Goal: Task Accomplishment & Management: Complete application form

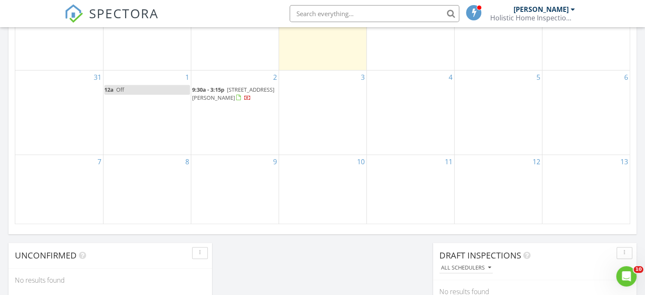
scroll to position [557, 0]
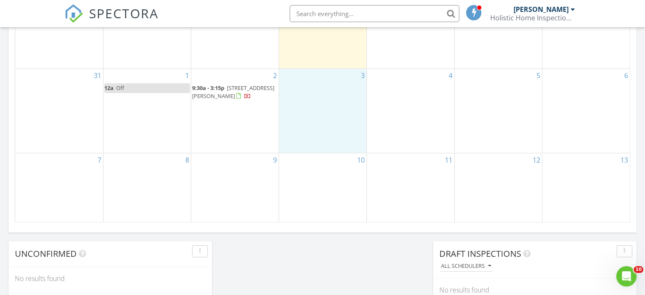
click at [331, 91] on div "3" at bounding box center [322, 111] width 87 height 84
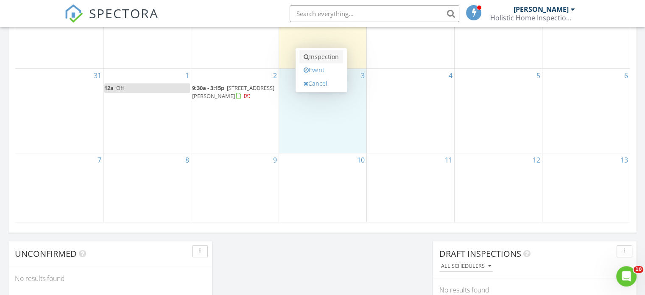
click at [328, 57] on link "Inspection" at bounding box center [322, 57] width 44 height 14
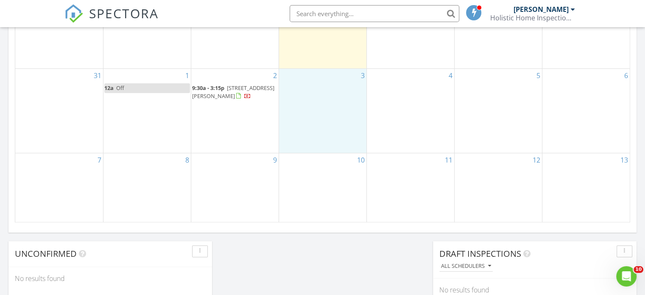
click at [332, 83] on div "3" at bounding box center [322, 111] width 87 height 84
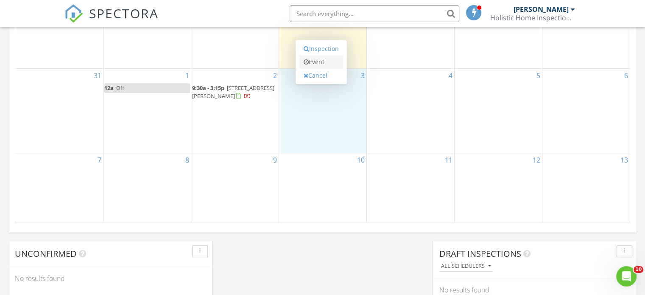
click at [317, 58] on link "Event" at bounding box center [322, 62] width 44 height 14
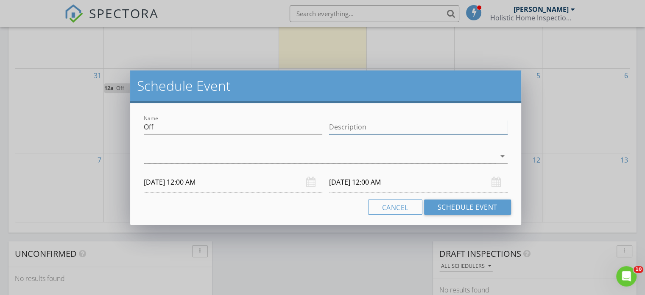
click at [358, 130] on input "Description" at bounding box center [418, 127] width 179 height 14
type input "Mold Inspection"
click at [308, 127] on input "Off" at bounding box center [233, 127] width 179 height 14
type input "O"
type input "Mold Inspection"
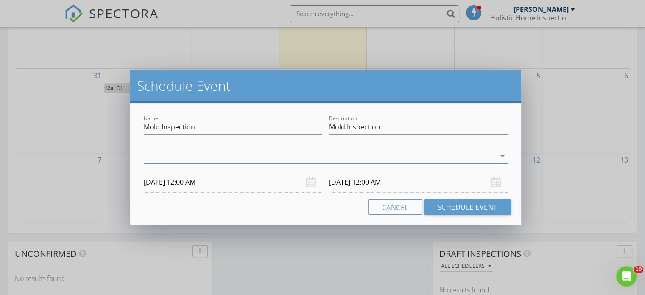
click at [299, 161] on div at bounding box center [320, 156] width 352 height 14
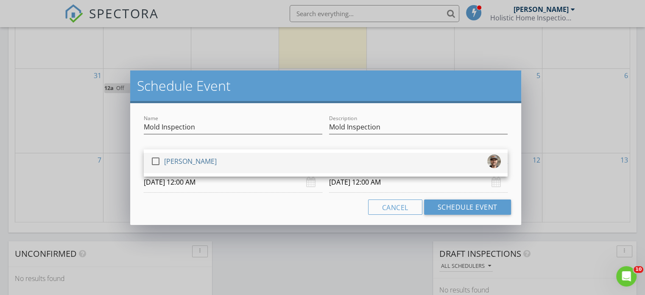
click at [271, 163] on div "check_box_outline_blank Caleb Kingsley" at bounding box center [326, 162] width 350 height 17
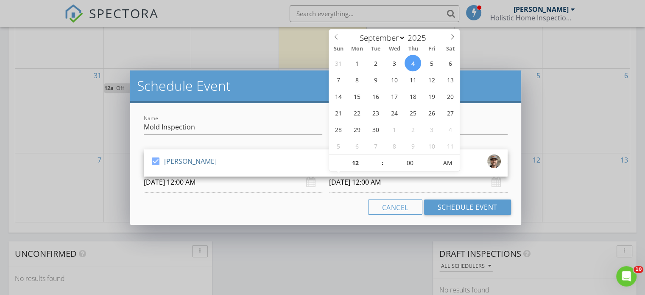
click at [442, 190] on input "09/04/2025 12:00 AM" at bounding box center [418, 182] width 179 height 21
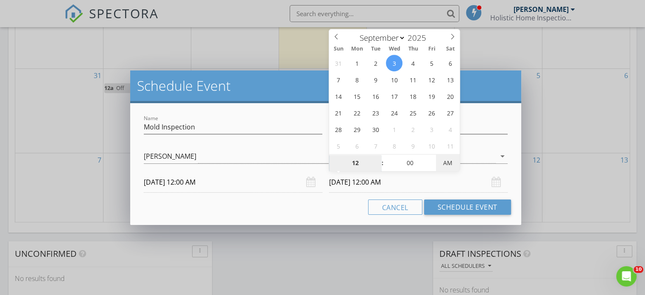
type input "09/03/2025 12:00 PM"
click at [446, 164] on span "PM" at bounding box center [447, 162] width 23 height 17
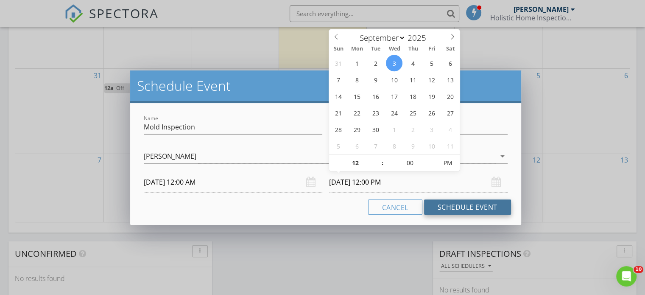
click at [451, 208] on button "Schedule Event" at bounding box center [467, 206] width 87 height 15
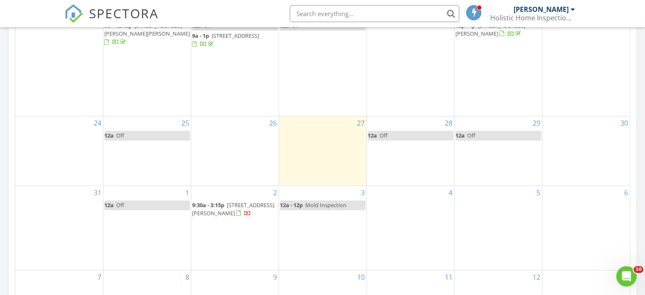
scroll to position [382, 0]
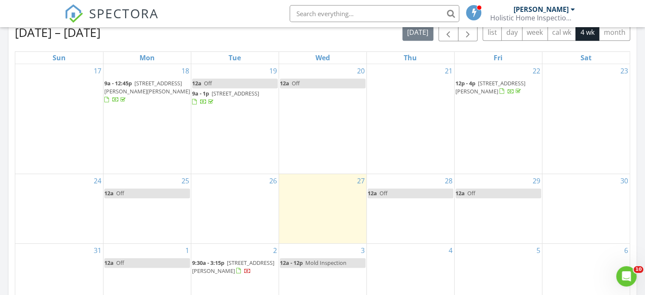
click at [419, 211] on div "28 12a Off" at bounding box center [410, 208] width 87 height 69
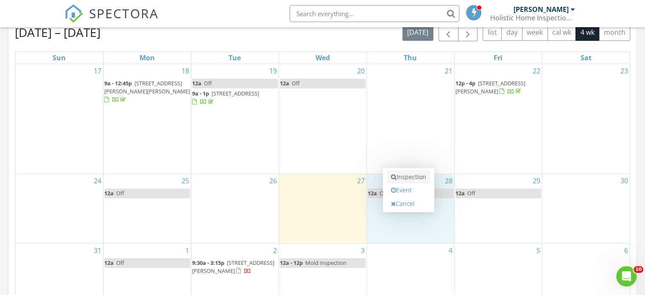
click at [406, 175] on link "Inspection" at bounding box center [409, 177] width 44 height 14
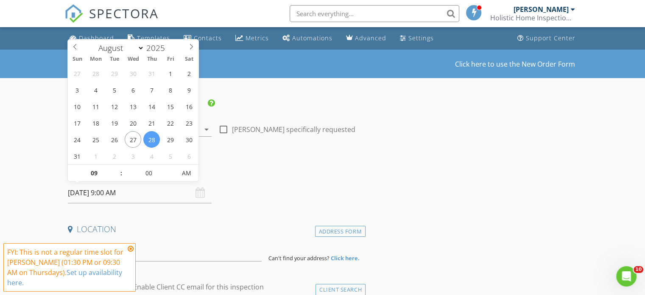
click at [118, 191] on input "[DATE] 9:00 AM" at bounding box center [140, 192] width 144 height 21
click at [144, 177] on input "00" at bounding box center [149, 173] width 52 height 17
type input "05"
type input "08/28/2025 9:05 AM"
click at [172, 168] on span at bounding box center [172, 169] width 6 height 8
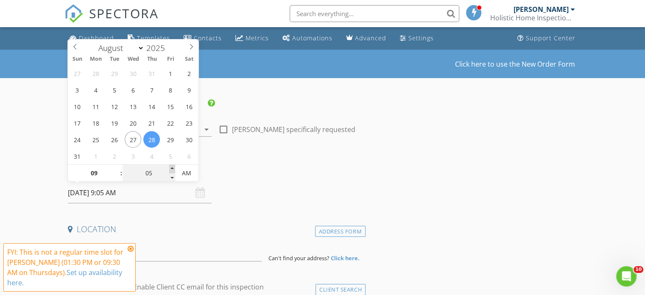
type input "10"
type input "08/28/2025 9:10 AM"
click at [172, 168] on span at bounding box center [172, 169] width 6 height 8
type input "15"
type input "08/28/2025 9:15 AM"
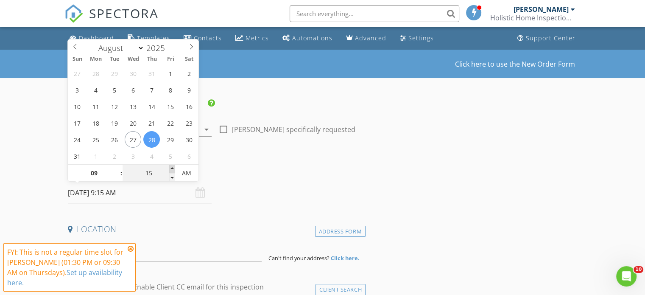
click at [172, 168] on span at bounding box center [172, 169] width 6 height 8
type input "20"
type input "08/28/2025 9:20 AM"
click at [172, 168] on span at bounding box center [172, 169] width 6 height 8
type input "25"
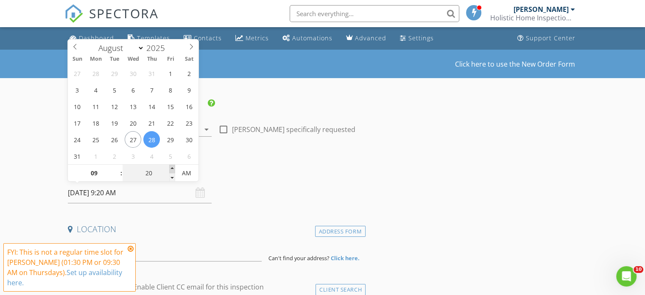
type input "08/28/2025 9:25 AM"
click at [172, 168] on span at bounding box center [172, 169] width 6 height 8
type input "30"
type input "08/28/2025 9:30 AM"
click at [172, 168] on span at bounding box center [172, 169] width 6 height 8
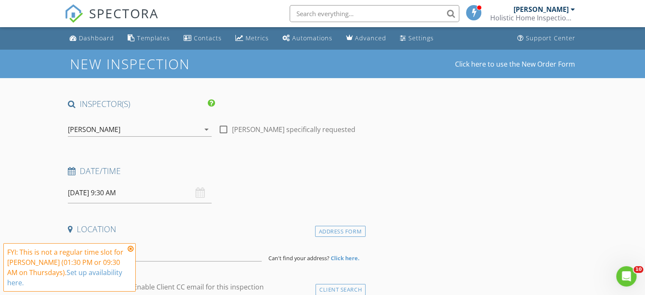
click at [251, 179] on div "Date/Time" at bounding box center [214, 173] width 301 height 17
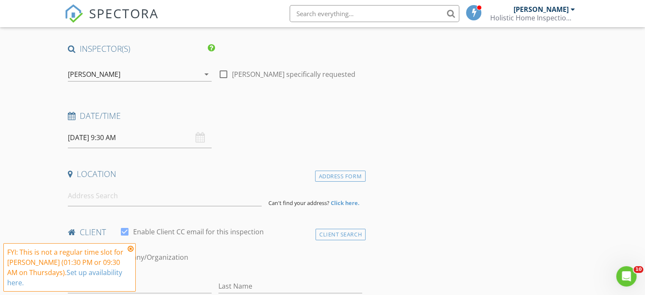
scroll to position [56, 0]
click at [156, 202] on input at bounding box center [165, 195] width 194 height 21
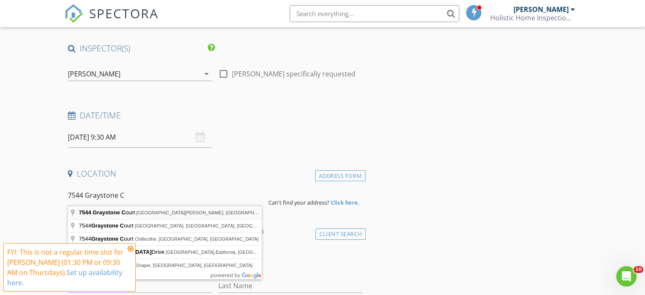
type input "7544 Graystone Court, West Chester Township, OH, USA"
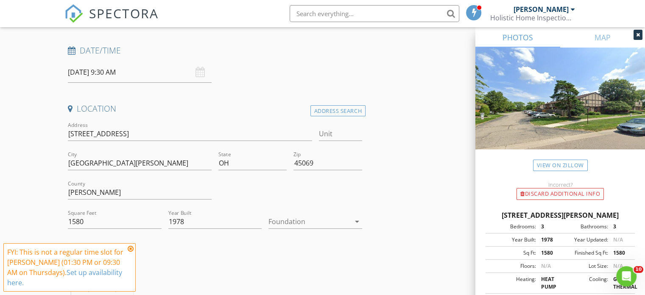
scroll to position [134, 0]
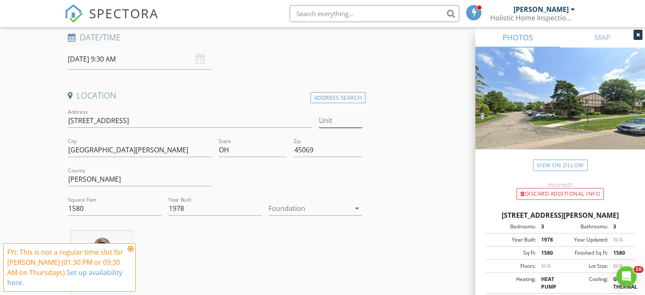
click at [331, 120] on input "Unit" at bounding box center [340, 121] width 43 height 14
type input "179"
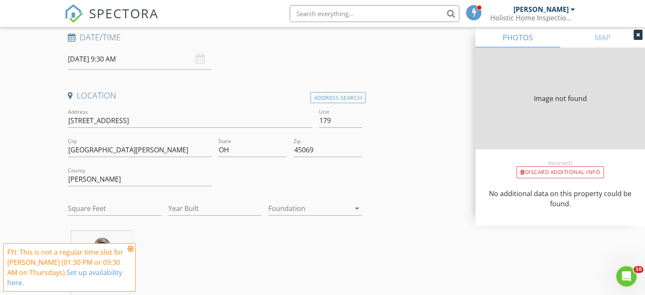
type input "1580"
type input "1978"
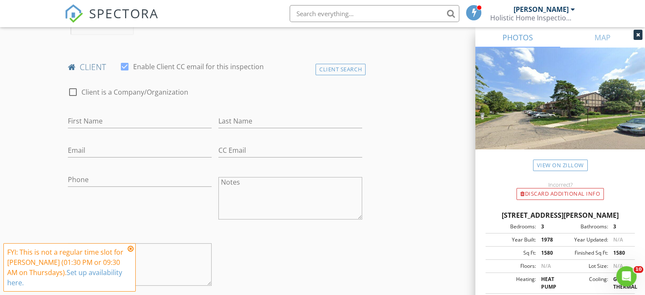
scroll to position [395, 0]
click at [107, 120] on input "First Name" at bounding box center [140, 120] width 144 height 14
type input "[PERSON_NAME]"
click at [337, 64] on div "Client Search" at bounding box center [341, 68] width 50 height 11
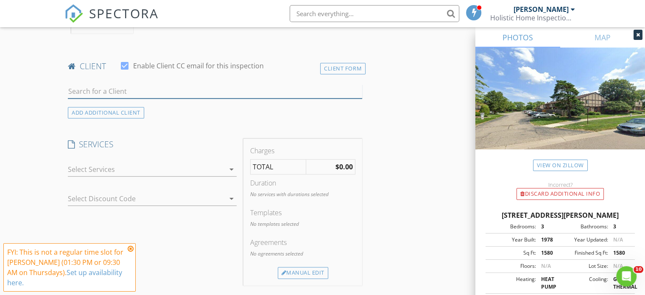
click at [231, 89] on input "text" at bounding box center [215, 91] width 294 height 14
type input "[PERSON_NAME]"
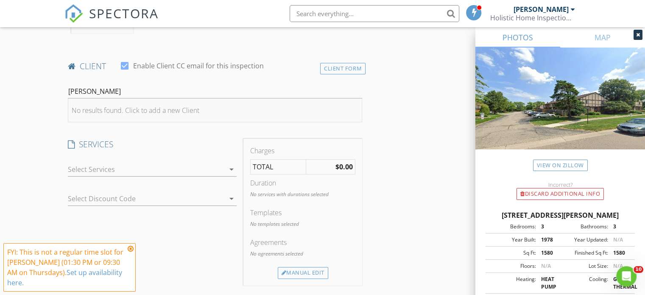
click at [208, 114] on li "No results found. Click to add a new Client" at bounding box center [215, 110] width 294 height 24
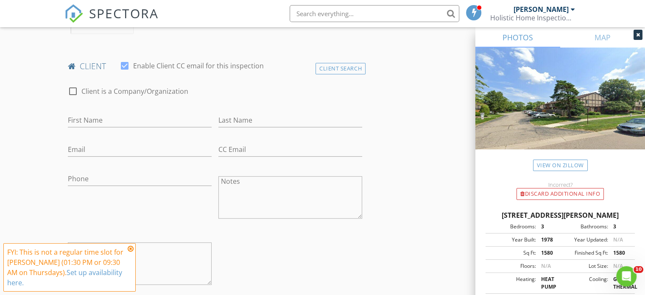
drag, startPoint x: 110, startPoint y: 110, endPoint x: 99, endPoint y: 118, distance: 13.9
click at [99, 118] on div "First Name" at bounding box center [140, 122] width 144 height 28
click at [99, 118] on input "First Name" at bounding box center [140, 120] width 144 height 14
type input "[PERSON_NAME]"
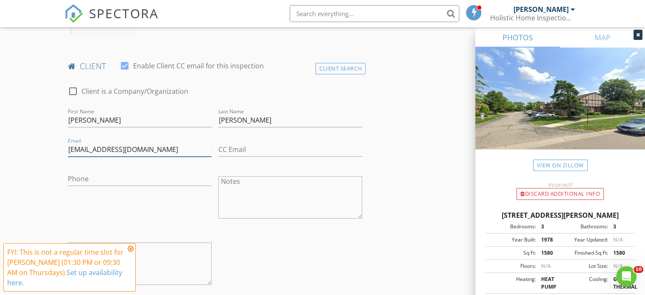
type input "[EMAIL_ADDRESS][DOMAIN_NAME]"
type input "[PHONE_NUMBER]"
click at [131, 249] on icon at bounding box center [131, 248] width 6 height 7
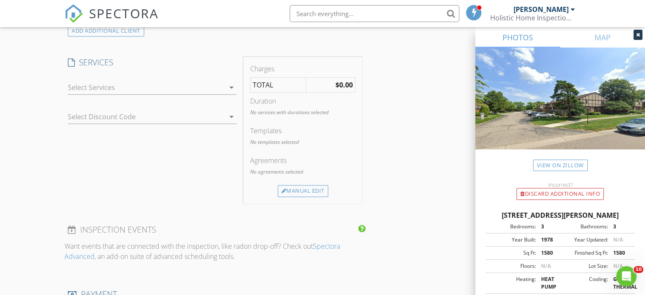
scroll to position [668, 0]
click at [143, 86] on div at bounding box center [146, 86] width 157 height 14
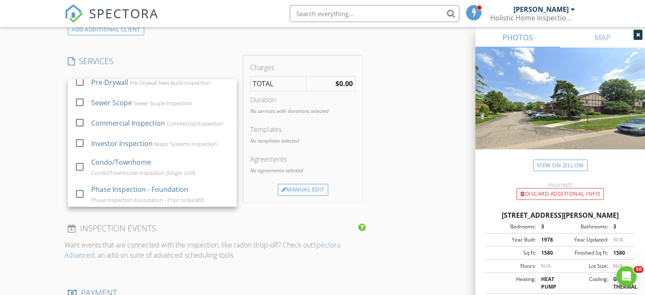
scroll to position [183, 0]
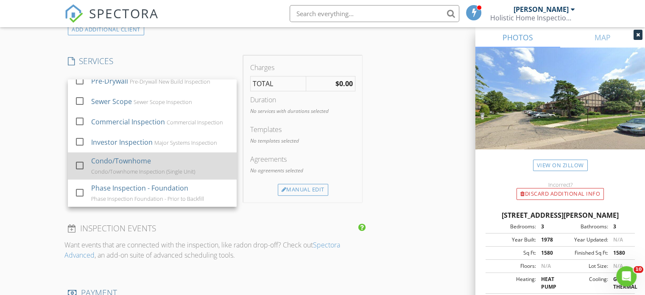
click at [78, 164] on div at bounding box center [80, 165] width 14 height 14
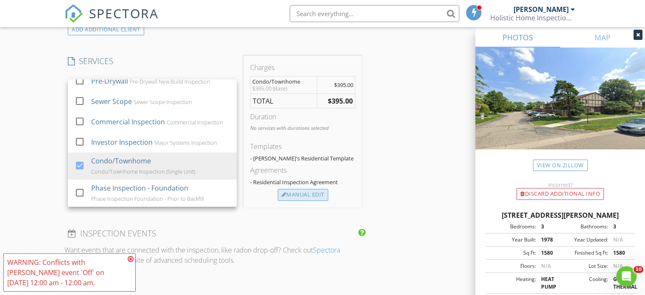
click at [294, 196] on div "Manual Edit" at bounding box center [303, 195] width 50 height 12
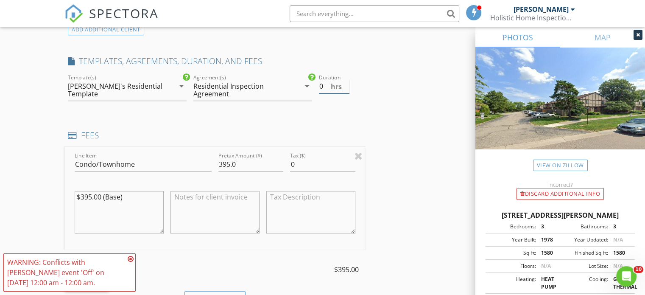
click at [323, 85] on input "0" at bounding box center [334, 86] width 31 height 14
click at [345, 82] on input "0.5" at bounding box center [334, 86] width 31 height 14
click at [345, 82] on input "1" at bounding box center [334, 86] width 31 height 14
click at [345, 82] on input "1.5" at bounding box center [334, 86] width 31 height 14
click at [345, 82] on input "2" at bounding box center [334, 86] width 31 height 14
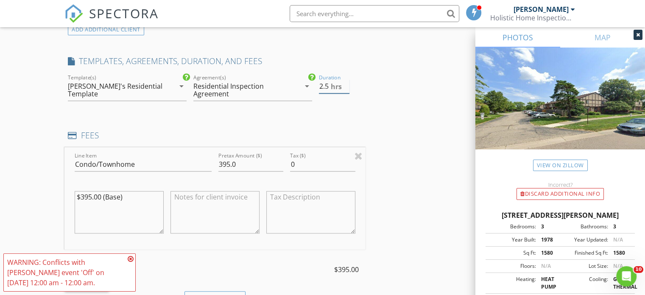
click at [345, 82] on input "2.5" at bounding box center [334, 86] width 31 height 14
type input "3"
click at [345, 82] on input "3" at bounding box center [334, 86] width 31 height 14
click at [227, 162] on input "395.0" at bounding box center [251, 164] width 65 height 14
type input "375.0"
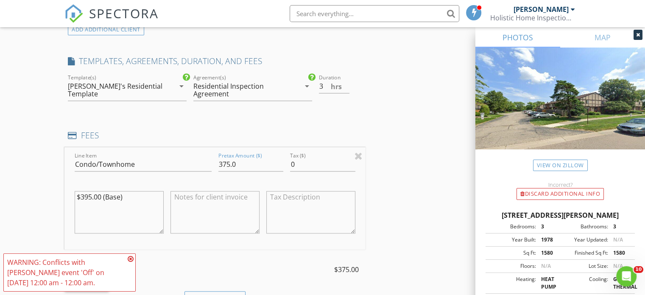
click at [396, 190] on div "INSPECTOR(S) check_box Caleb Kingsley PRIMARY Caleb Kingsley arrow_drop_down ch…" at bounding box center [322, 175] width 516 height 1491
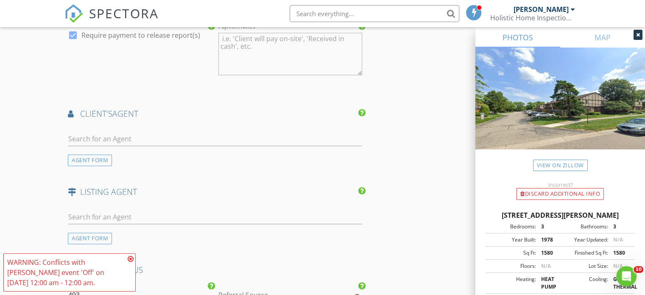
scroll to position [1052, 0]
click at [218, 141] on input "text" at bounding box center [215, 138] width 294 height 14
type input "[PERSON_NAME]"
click at [160, 162] on li "Riley Mullins Plum Tree" at bounding box center [215, 157] width 294 height 24
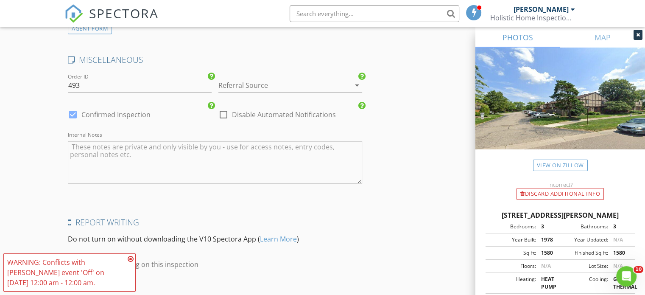
scroll to position [1461, 0]
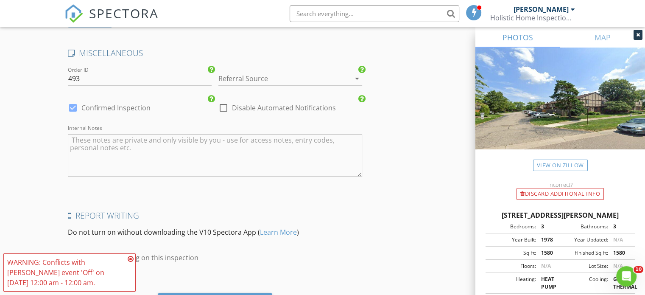
click at [308, 78] on div at bounding box center [279, 79] width 120 height 14
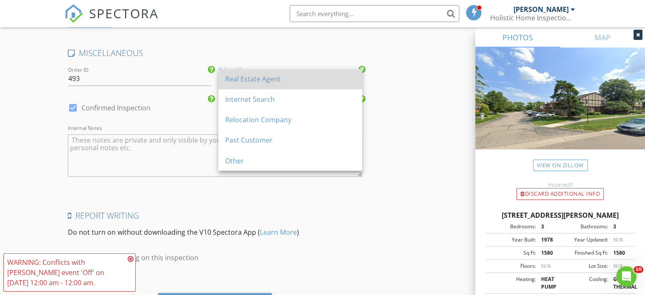
click at [301, 81] on div "Real Estate Agent" at bounding box center [290, 79] width 130 height 10
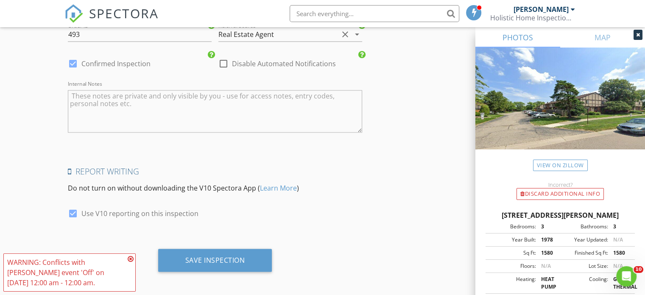
click at [131, 258] on icon at bounding box center [131, 258] width 6 height 7
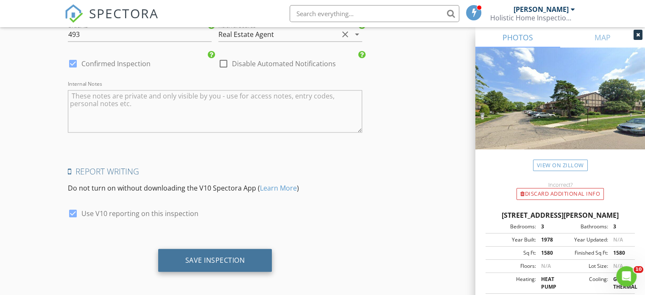
click at [209, 257] on div "Save Inspection" at bounding box center [215, 259] width 60 height 8
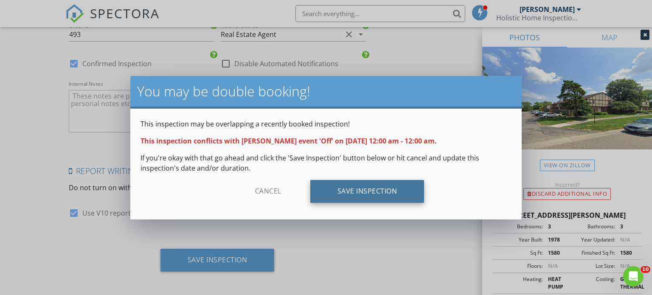
click at [355, 193] on div "Save Inspection" at bounding box center [367, 191] width 114 height 23
